Goal: Task Accomplishment & Management: Manage account settings

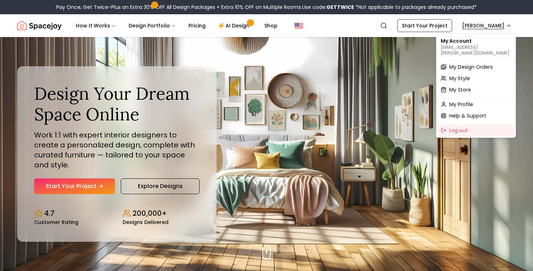
click at [462, 63] on span "My Design Orders" at bounding box center [470, 66] width 43 height 7
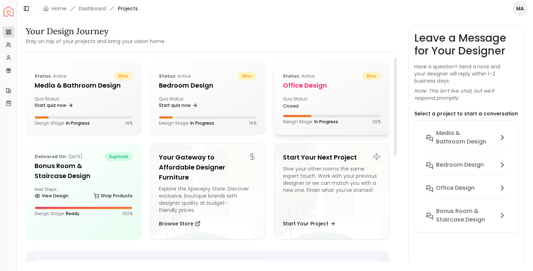
click at [328, 107] on div "closed" at bounding box center [306, 106] width 46 height 6
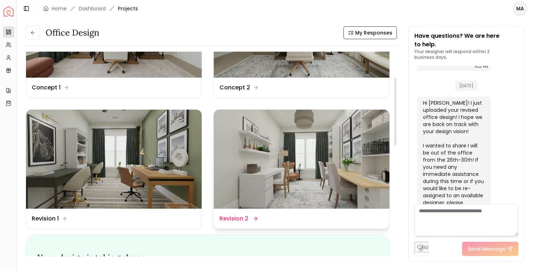
scroll to position [75, 0]
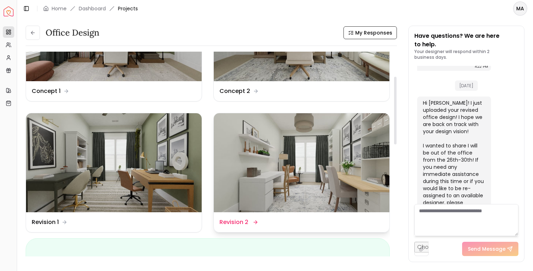
click at [306, 141] on img at bounding box center [302, 162] width 176 height 99
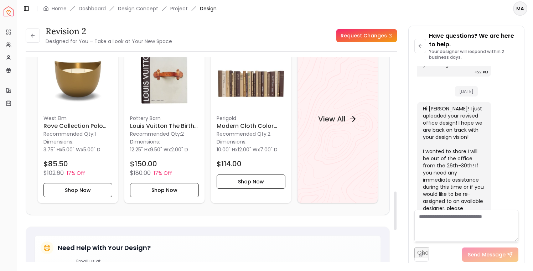
scroll to position [715, 0]
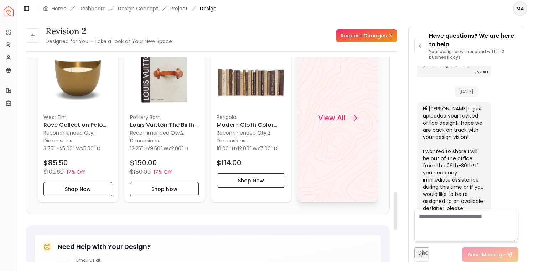
click at [329, 123] on h4 "View All" at bounding box center [331, 118] width 27 height 10
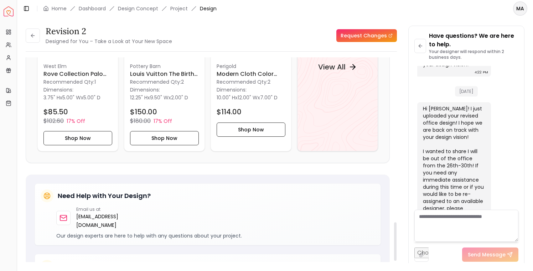
scroll to position [729, 0]
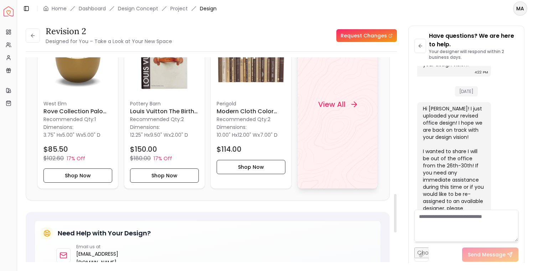
click at [339, 109] on h4 "View All" at bounding box center [331, 104] width 27 height 10
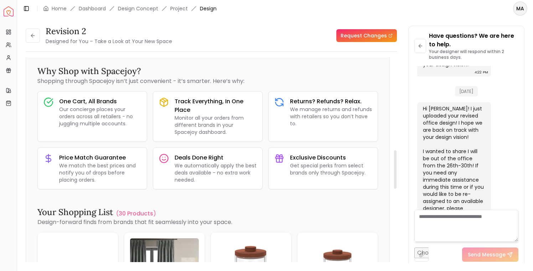
scroll to position [0, 0]
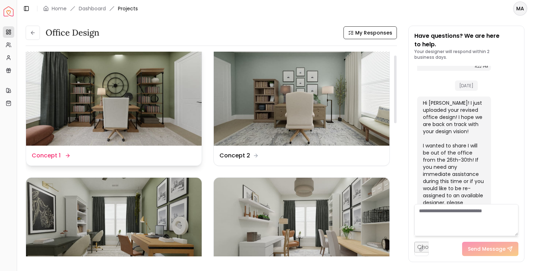
scroll to position [7, 0]
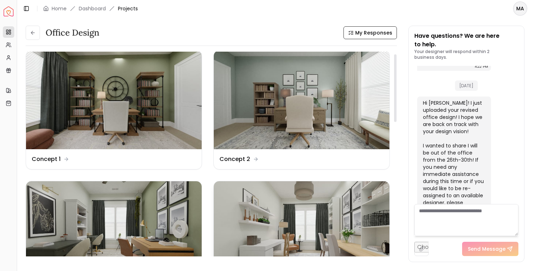
click at [287, 209] on img at bounding box center [302, 230] width 176 height 99
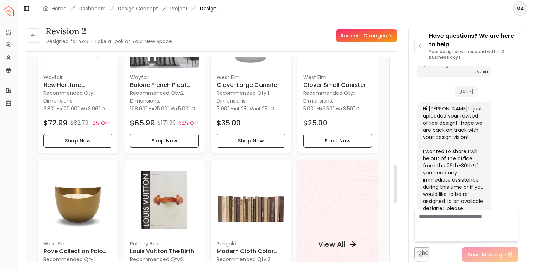
scroll to position [650, 0]
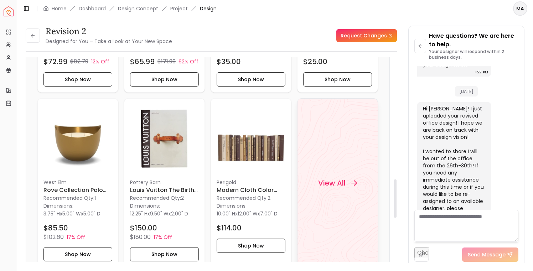
click at [333, 188] on h4 "View All" at bounding box center [331, 183] width 27 height 10
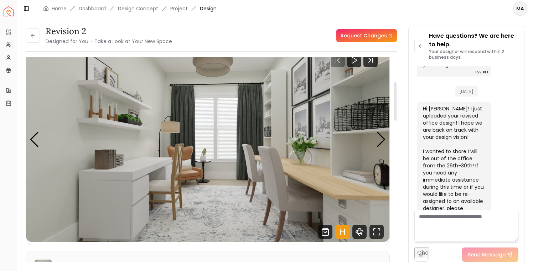
scroll to position [0, 0]
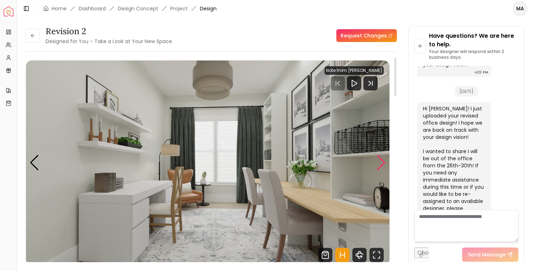
click at [380, 161] on div "Next slide" at bounding box center [381, 163] width 10 height 16
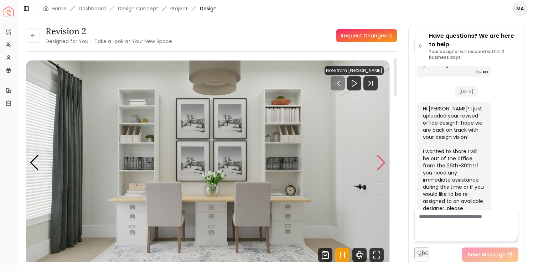
click at [380, 161] on div "Next slide" at bounding box center [381, 163] width 10 height 16
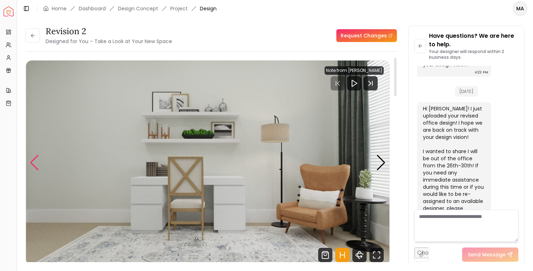
click at [34, 165] on div "Previous slide" at bounding box center [35, 163] width 10 height 16
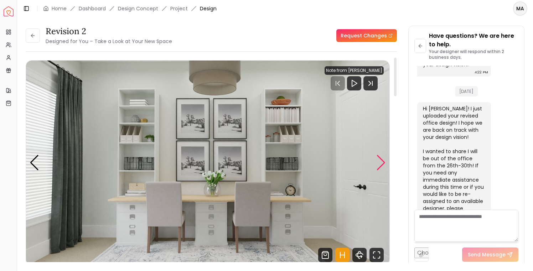
click at [379, 161] on div "Next slide" at bounding box center [381, 163] width 10 height 16
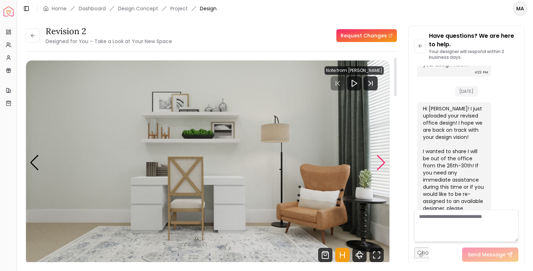
click at [379, 161] on div "Next slide" at bounding box center [381, 163] width 10 height 16
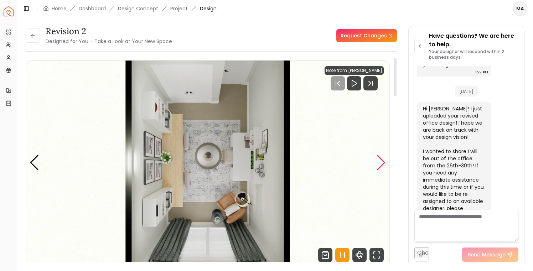
click at [379, 161] on div "Next slide" at bounding box center [381, 163] width 10 height 16
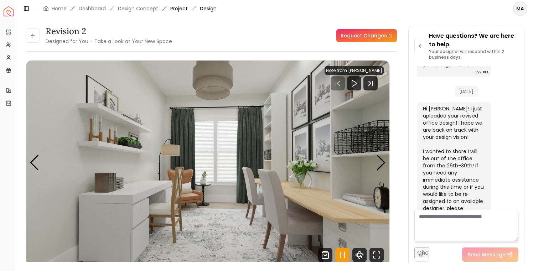
click at [183, 7] on link "Project" at bounding box center [178, 8] width 17 height 7
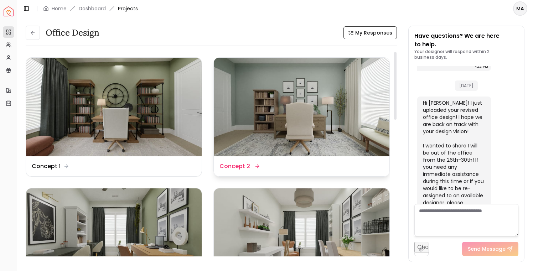
scroll to position [6, 0]
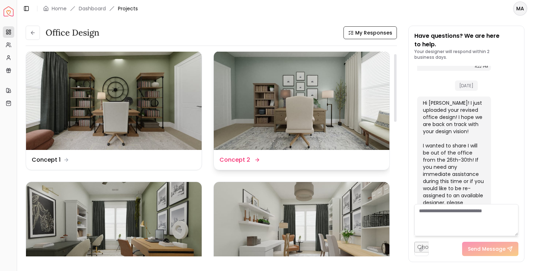
click at [270, 97] on img at bounding box center [302, 100] width 176 height 99
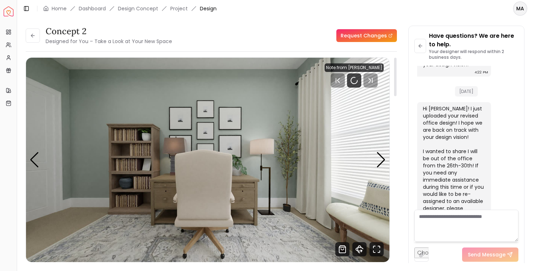
scroll to position [6, 0]
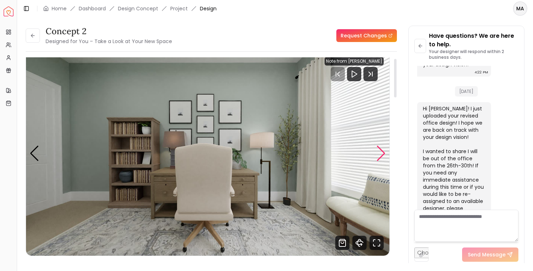
click at [382, 155] on div "Next slide" at bounding box center [381, 154] width 10 height 16
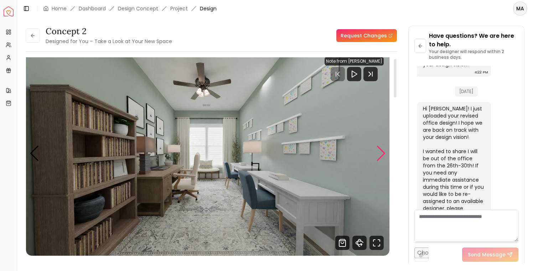
click at [382, 155] on div "Next slide" at bounding box center [381, 154] width 10 height 16
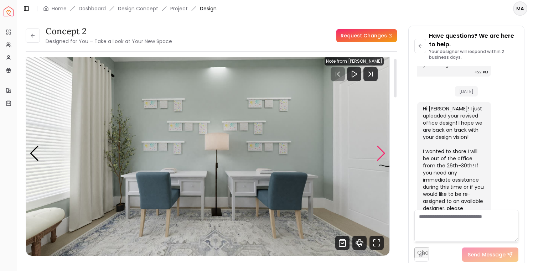
click at [382, 155] on div "Next slide" at bounding box center [381, 154] width 10 height 16
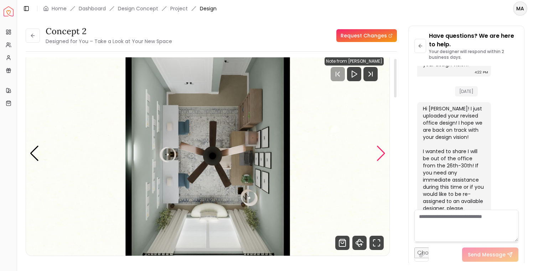
click at [382, 155] on div "Next slide" at bounding box center [381, 154] width 10 height 16
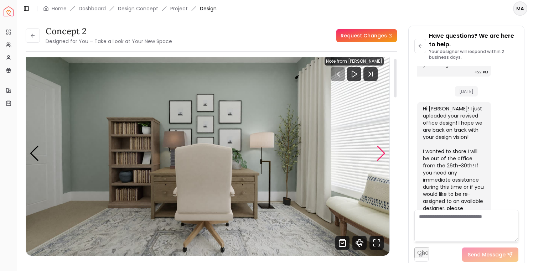
click at [382, 155] on div "Next slide" at bounding box center [381, 154] width 10 height 16
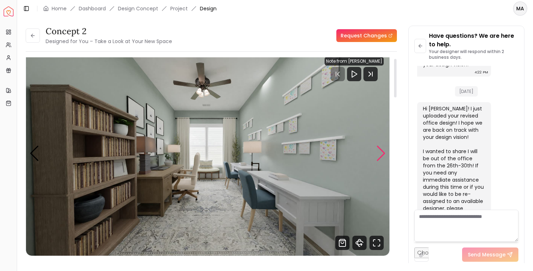
click at [382, 155] on div "Next slide" at bounding box center [381, 154] width 10 height 16
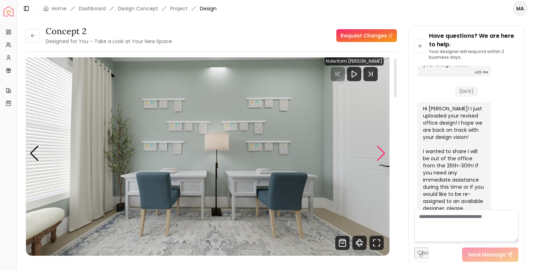
click at [382, 155] on div "Next slide" at bounding box center [381, 154] width 10 height 16
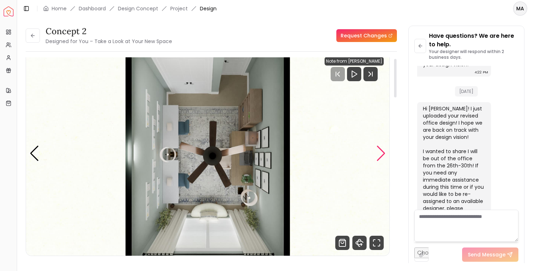
click at [382, 155] on div "Next slide" at bounding box center [381, 154] width 10 height 16
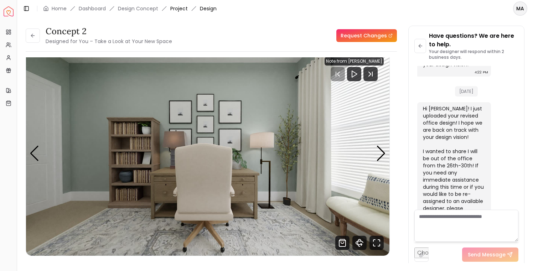
click at [178, 9] on link "Project" at bounding box center [178, 8] width 17 height 7
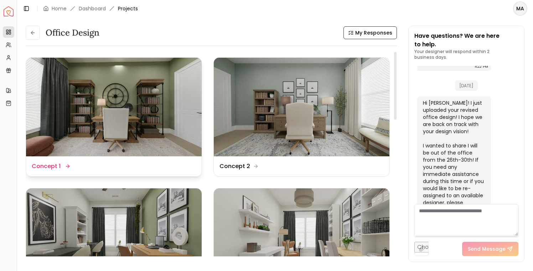
click at [150, 109] on img at bounding box center [114, 107] width 176 height 99
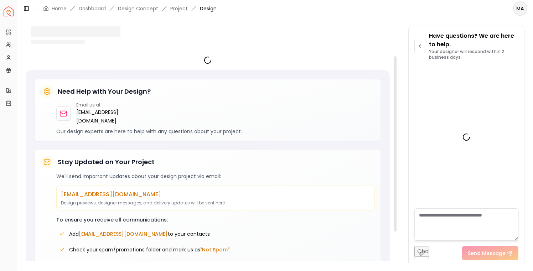
scroll to position [604, 0]
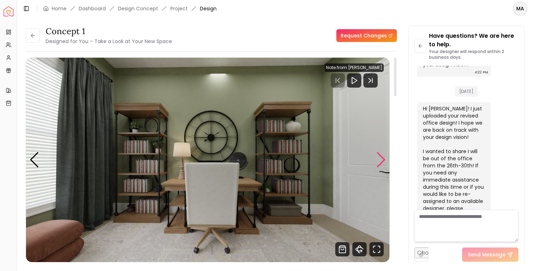
click at [380, 159] on div "Next slide" at bounding box center [381, 160] width 10 height 16
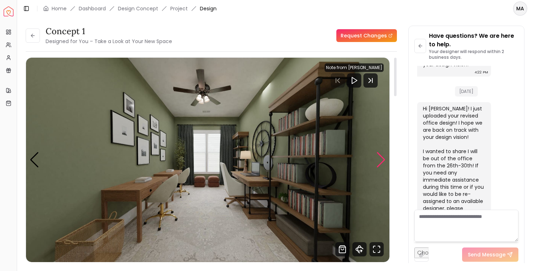
click at [380, 159] on div "Next slide" at bounding box center [381, 160] width 10 height 16
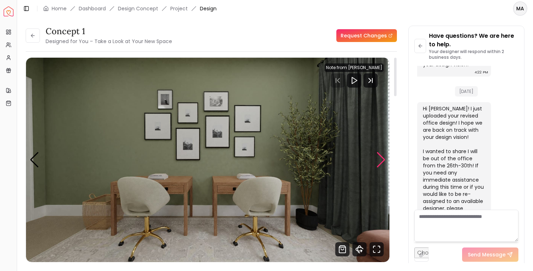
click at [380, 159] on div "Next slide" at bounding box center [381, 160] width 10 height 16
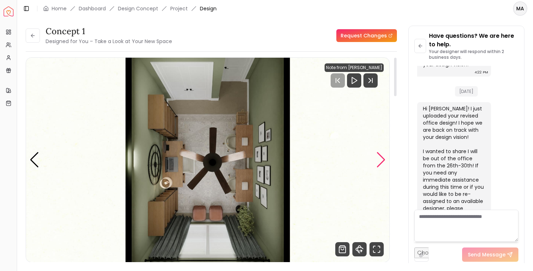
click at [380, 159] on div "Next slide" at bounding box center [381, 160] width 10 height 16
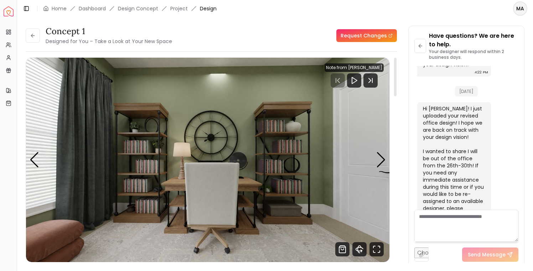
click at [361, 66] on div "Note from Grazia Rodriguez" at bounding box center [354, 67] width 59 height 9
click at [381, 159] on div "Next slide" at bounding box center [381, 160] width 10 height 16
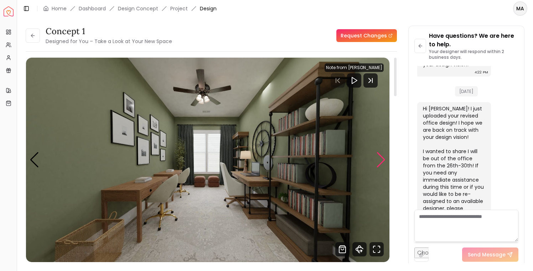
click at [381, 159] on div "Next slide" at bounding box center [381, 160] width 10 height 16
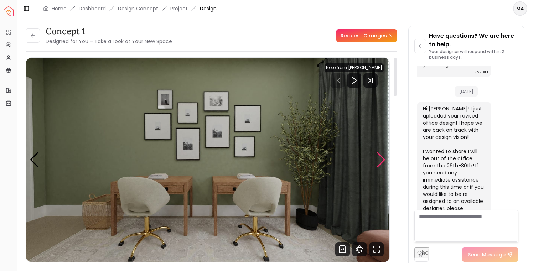
click at [381, 159] on div "Next slide" at bounding box center [381, 160] width 10 height 16
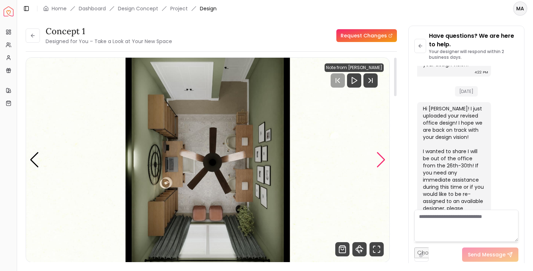
click at [381, 159] on div "Next slide" at bounding box center [381, 160] width 10 height 16
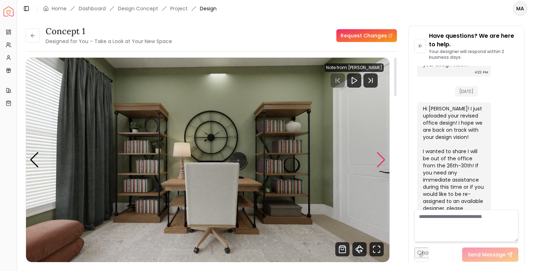
click at [381, 159] on div "Next slide" at bounding box center [381, 160] width 10 height 16
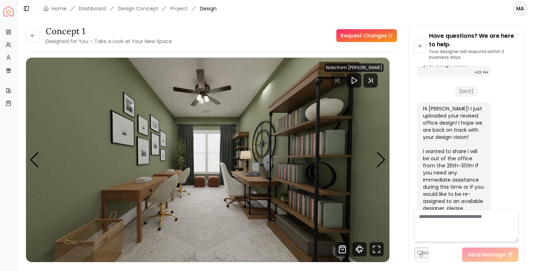
click at [370, 36] on link "Request Changes" at bounding box center [366, 35] width 61 height 13
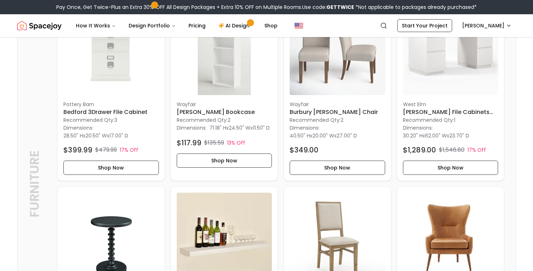
scroll to position [1271, 0]
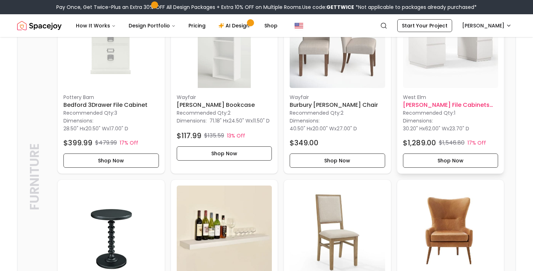
click at [433, 109] on h6 "[PERSON_NAME] File Cabinets and Desk Set" at bounding box center [450, 105] width 95 height 9
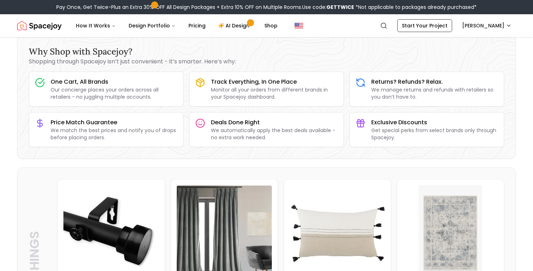
scroll to position [0, 0]
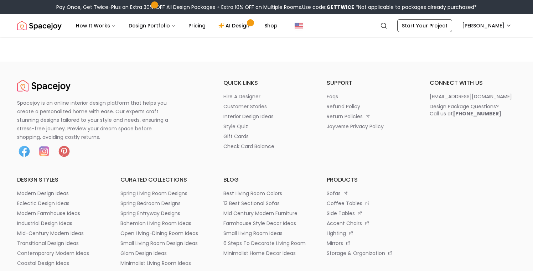
scroll to position [2142, 0]
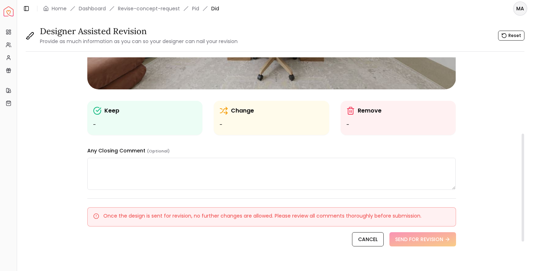
scroll to position [180, 0]
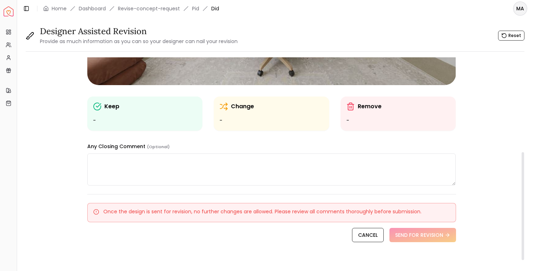
click at [222, 122] on ul "-" at bounding box center [271, 120] width 104 height 9
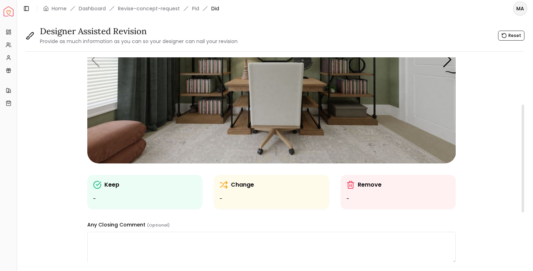
scroll to position [43, 0]
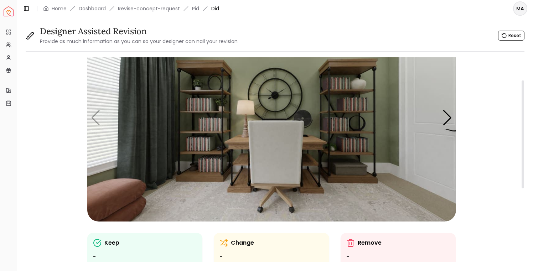
click at [96, 244] on icon at bounding box center [97, 243] width 9 height 9
click at [102, 243] on div "Keep" at bounding box center [145, 243] width 104 height 9
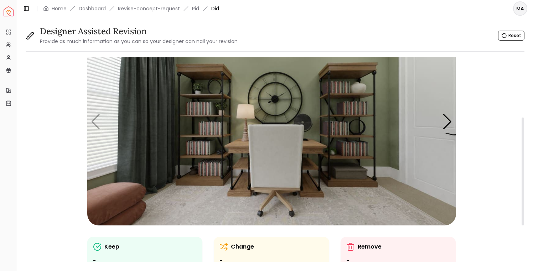
scroll to position [0, 0]
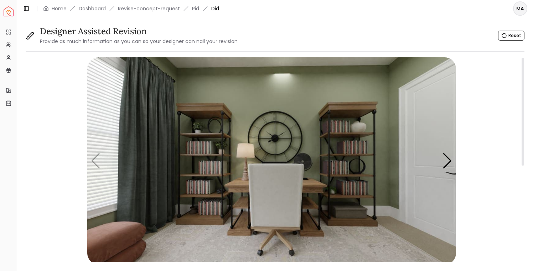
click at [206, 139] on img "1 / 4" at bounding box center [271, 160] width 369 height 207
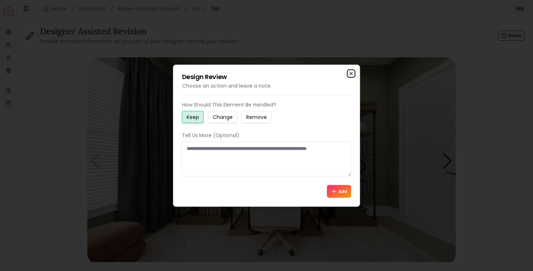
click at [351, 72] on icon "button" at bounding box center [351, 74] width 6 height 6
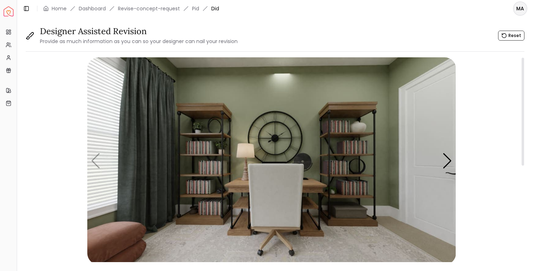
click at [272, 123] on img "1 / 4" at bounding box center [271, 160] width 369 height 207
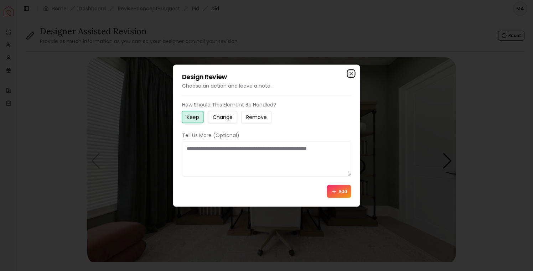
click at [352, 74] on icon "button" at bounding box center [351, 73] width 3 height 3
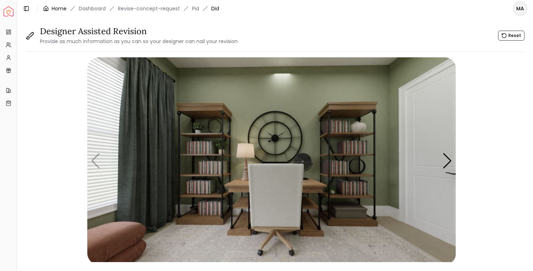
click at [62, 7] on link "Home" at bounding box center [59, 8] width 15 height 7
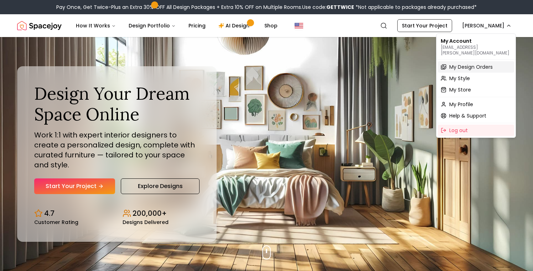
click at [457, 63] on span "My Design Orders" at bounding box center [470, 66] width 43 height 7
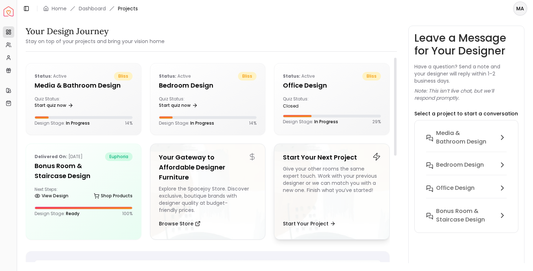
scroll to position [13, 0]
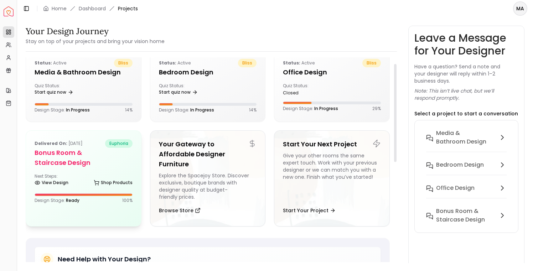
click at [76, 164] on h5 "Bonus Room & Staircase Design" at bounding box center [84, 158] width 98 height 20
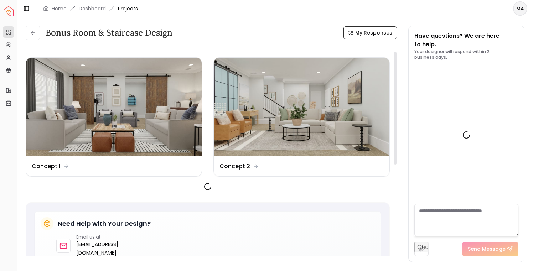
scroll to position [717, 0]
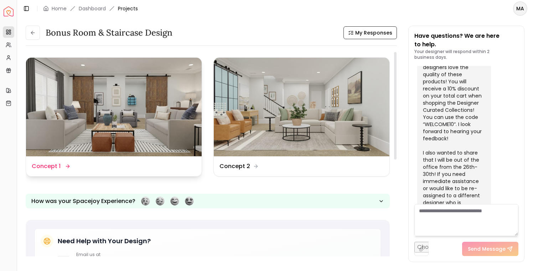
click at [136, 108] on img at bounding box center [114, 107] width 176 height 99
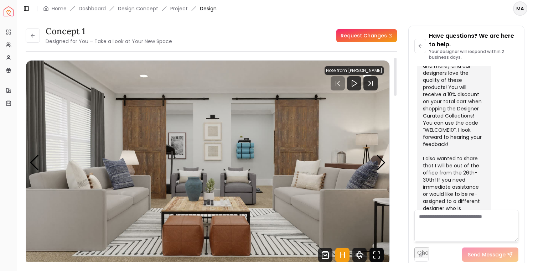
click at [377, 253] on icon "Fullscreen" at bounding box center [376, 255] width 14 height 14
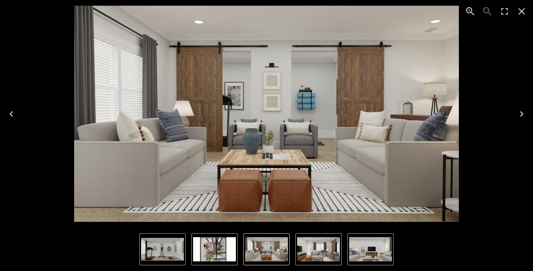
click at [521, 114] on icon "Next" at bounding box center [521, 113] width 11 height 11
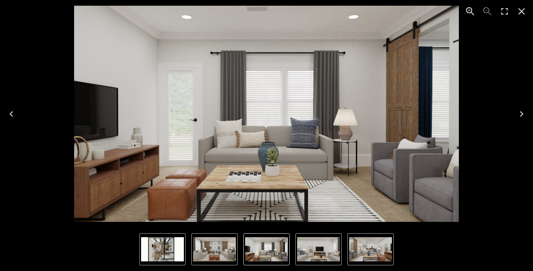
click at [519, 114] on icon "Next" at bounding box center [521, 113] width 11 height 11
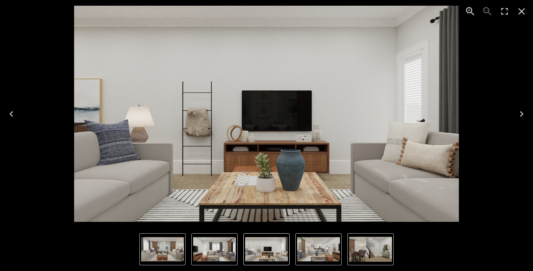
click at [519, 114] on icon "Next" at bounding box center [521, 113] width 11 height 11
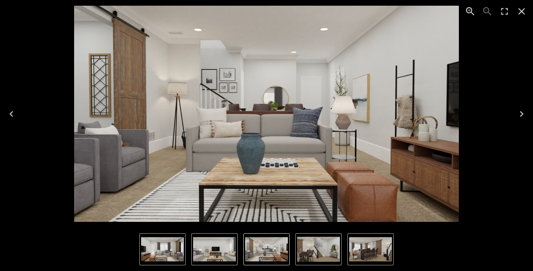
click at [519, 113] on icon "Next" at bounding box center [521, 113] width 11 height 11
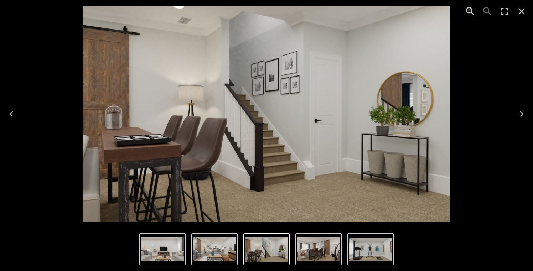
click at [519, 113] on icon "Next" at bounding box center [521, 113] width 11 height 11
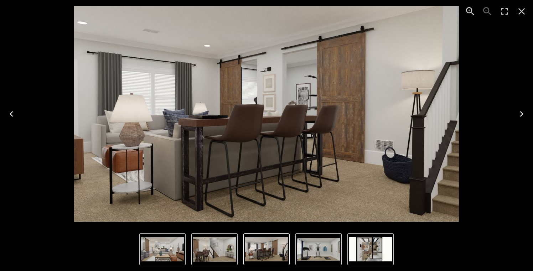
click at [519, 113] on icon "Next" at bounding box center [521, 113] width 11 height 11
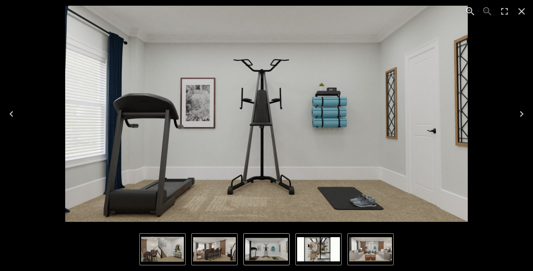
click at [522, 114] on icon "Next" at bounding box center [522, 114] width 4 height 6
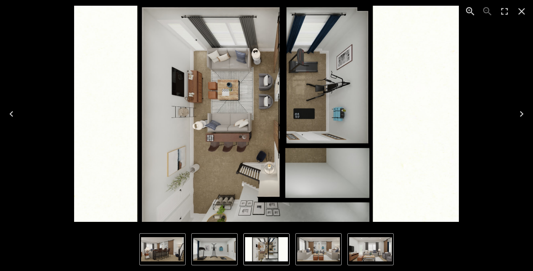
click at [522, 114] on icon "Next" at bounding box center [522, 114] width 4 height 6
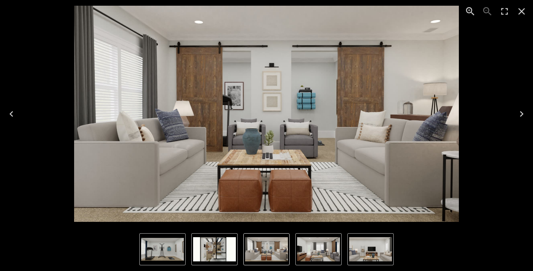
click at [523, 15] on icon "Close" at bounding box center [521, 11] width 11 height 11
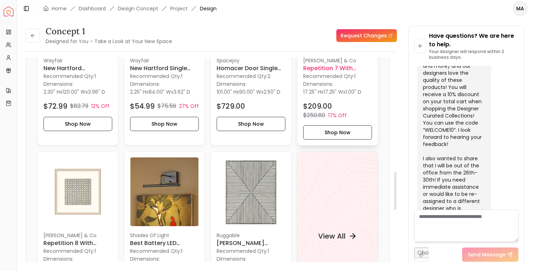
scroll to position [614, 0]
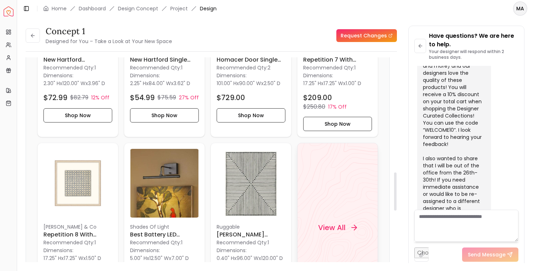
click at [339, 227] on h4 "View All" at bounding box center [331, 227] width 27 height 10
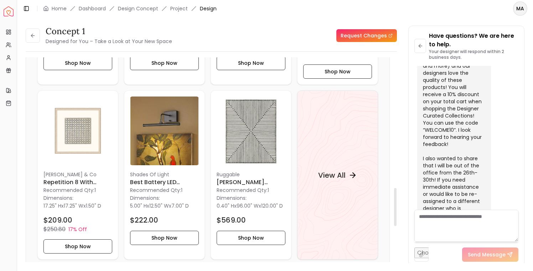
scroll to position [719, 0]
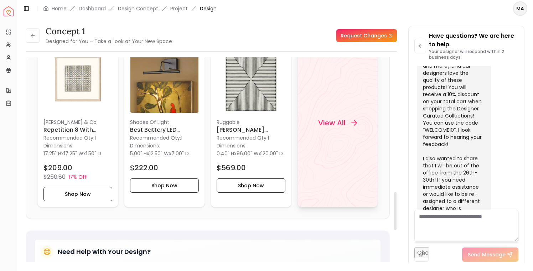
click at [339, 124] on h4 "View All" at bounding box center [331, 123] width 27 height 10
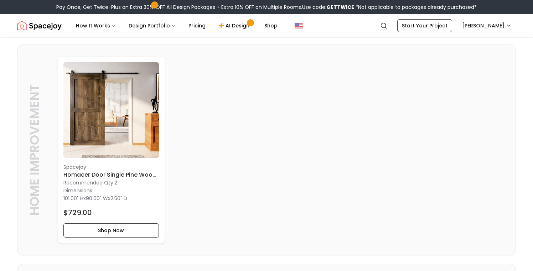
scroll to position [595, 0]
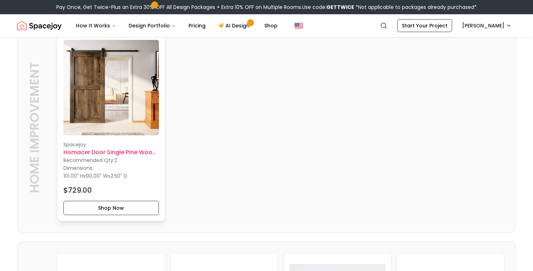
click at [124, 151] on h6 "Homacer Door Single Pine Wood Barn Door" at bounding box center [110, 152] width 95 height 9
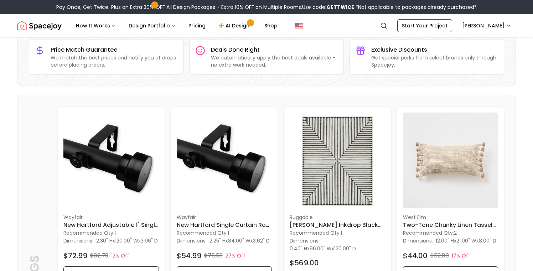
scroll to position [0, 0]
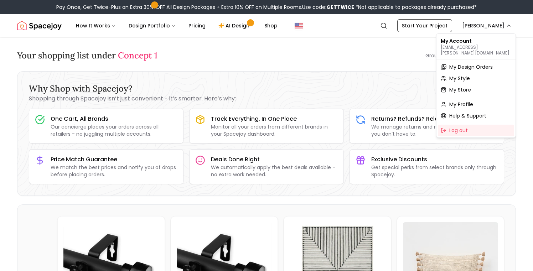
click at [465, 63] on span "My Design Orders" at bounding box center [470, 66] width 43 height 7
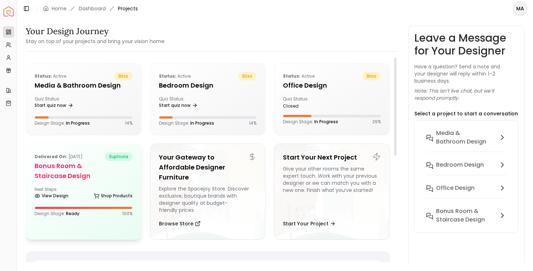
click at [64, 167] on h5 "Bonus Room & Staircase Design" at bounding box center [84, 171] width 98 height 20
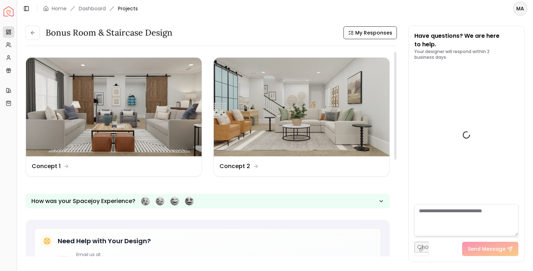
scroll to position [717, 0]
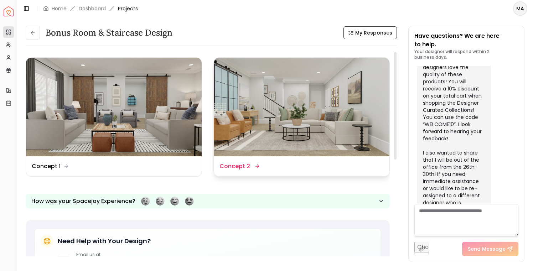
click at [290, 114] on img at bounding box center [302, 107] width 176 height 99
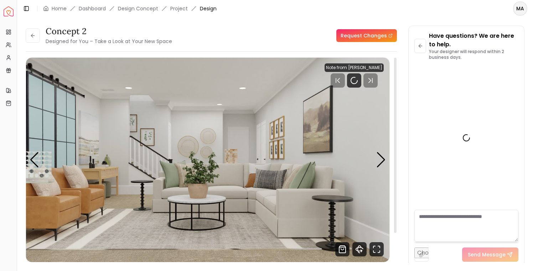
scroll to position [711, 0]
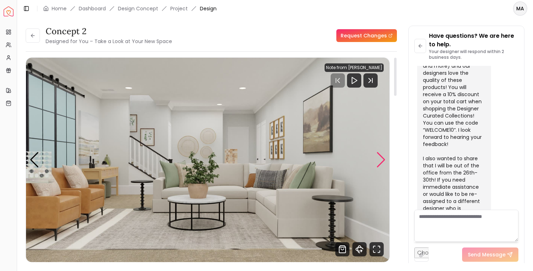
click at [380, 160] on div "Next slide" at bounding box center [381, 160] width 10 height 16
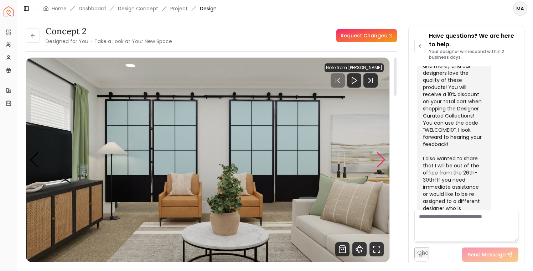
click at [380, 160] on div "Next slide" at bounding box center [381, 160] width 10 height 16
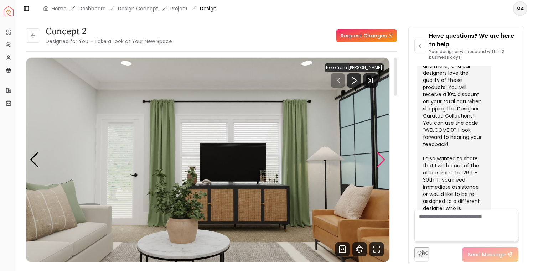
click at [380, 160] on div "Next slide" at bounding box center [381, 160] width 10 height 16
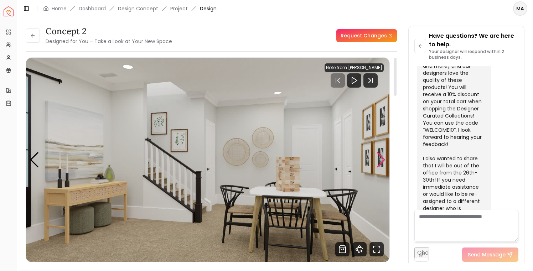
click at [380, 160] on div "Next slide" at bounding box center [381, 160] width 10 height 16
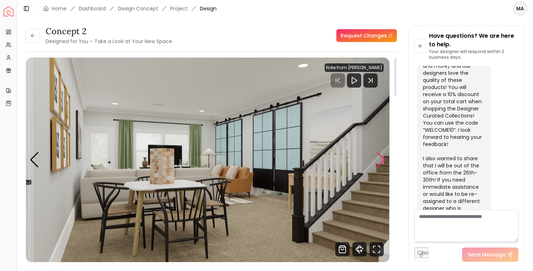
click at [380, 160] on div "Next slide" at bounding box center [381, 160] width 10 height 16
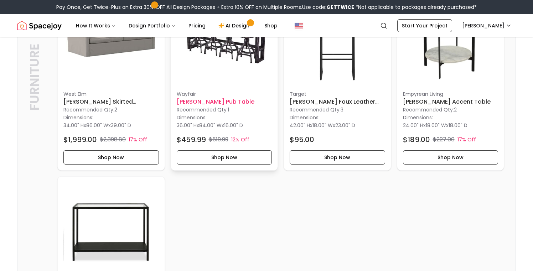
scroll to position [2247, 0]
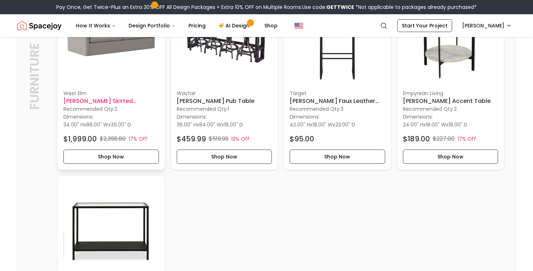
click at [132, 59] on img at bounding box center [110, 36] width 95 height 95
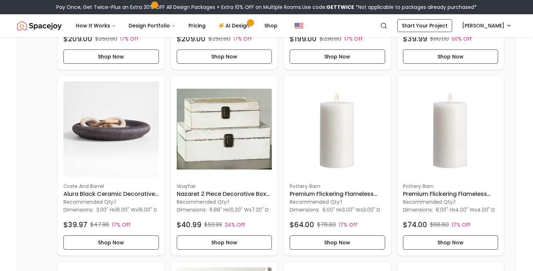
scroll to position [887, 0]
